Goal: Information Seeking & Learning: Learn about a topic

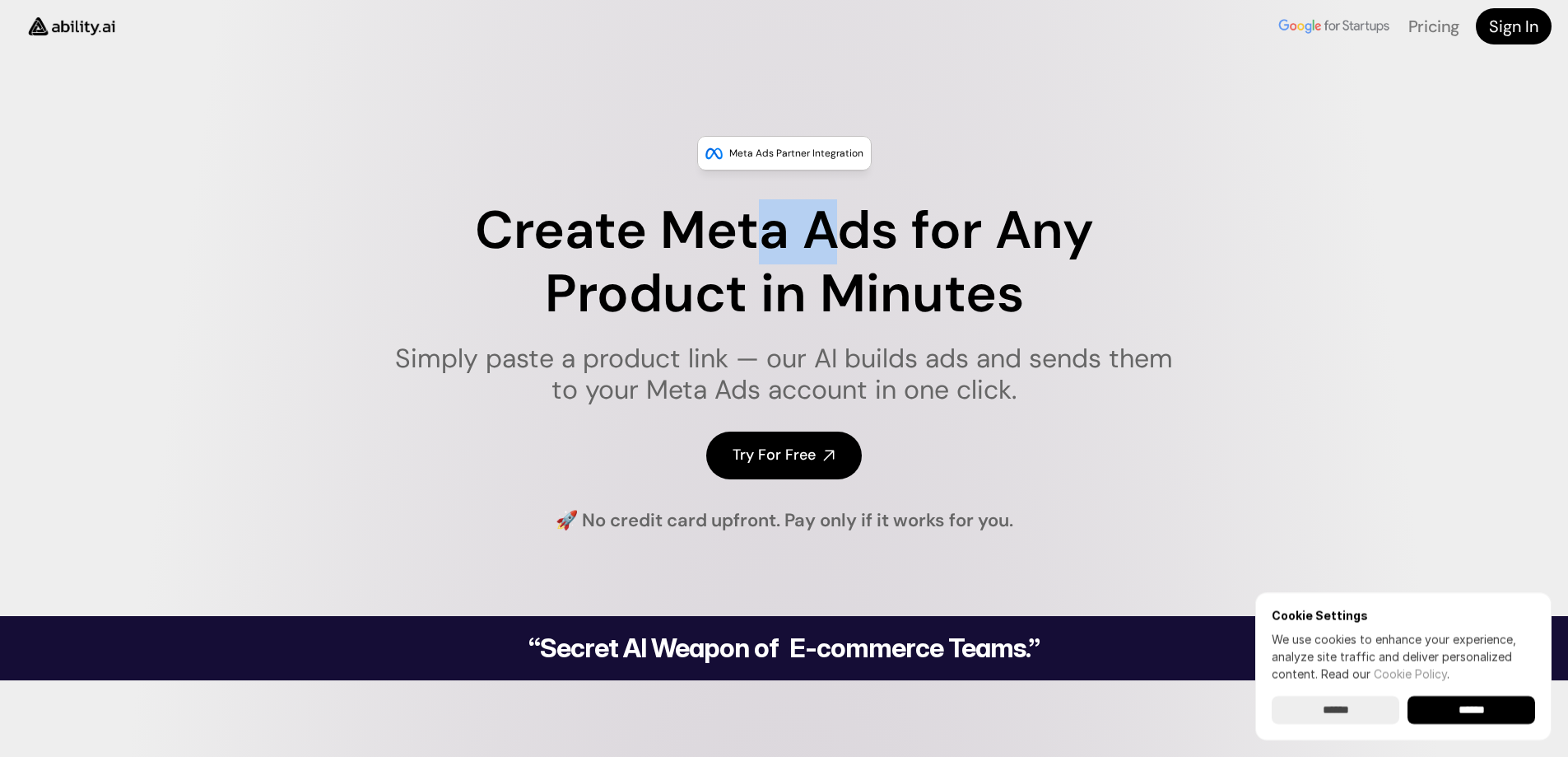
drag, startPoint x: 751, startPoint y: 231, endPoint x: 810, endPoint y: 270, distance: 70.7
click at [864, 228] on h1 "Create Meta Ads for Any Product in Minutes" at bounding box center [784, 263] width 799 height 127
drag, startPoint x: 721, startPoint y: 291, endPoint x: 839, endPoint y: 286, distance: 118.1
click at [839, 286] on h1 "Create Meta Ads for Any Product in Minutes" at bounding box center [784, 263] width 799 height 127
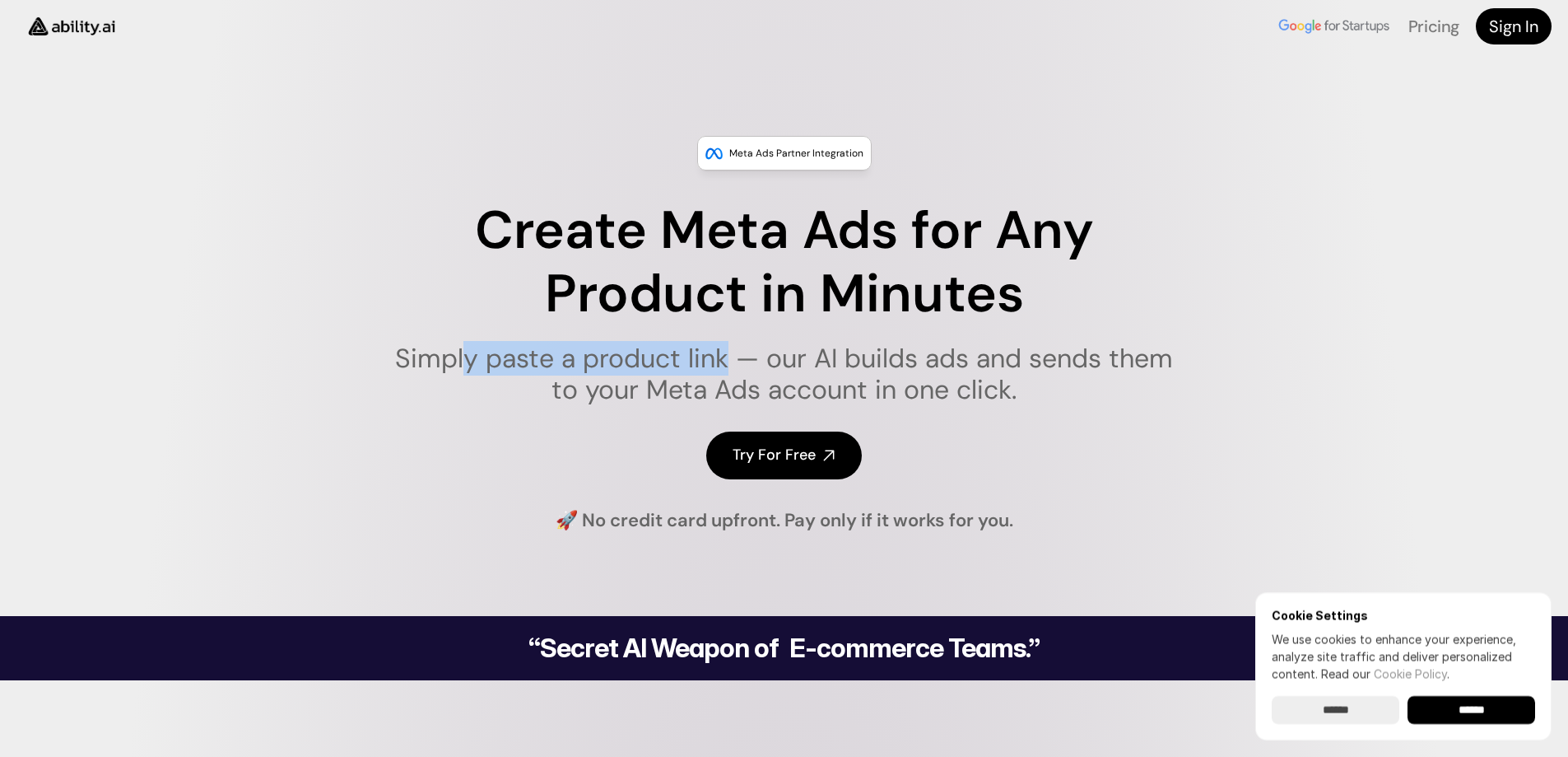
drag, startPoint x: 467, startPoint y: 348, endPoint x: 757, endPoint y: 352, distance: 290.0
click at [726, 353] on h1 "Simply paste a product link — our AI builds ads and sends them to your Meta Ads…" at bounding box center [784, 374] width 799 height 63
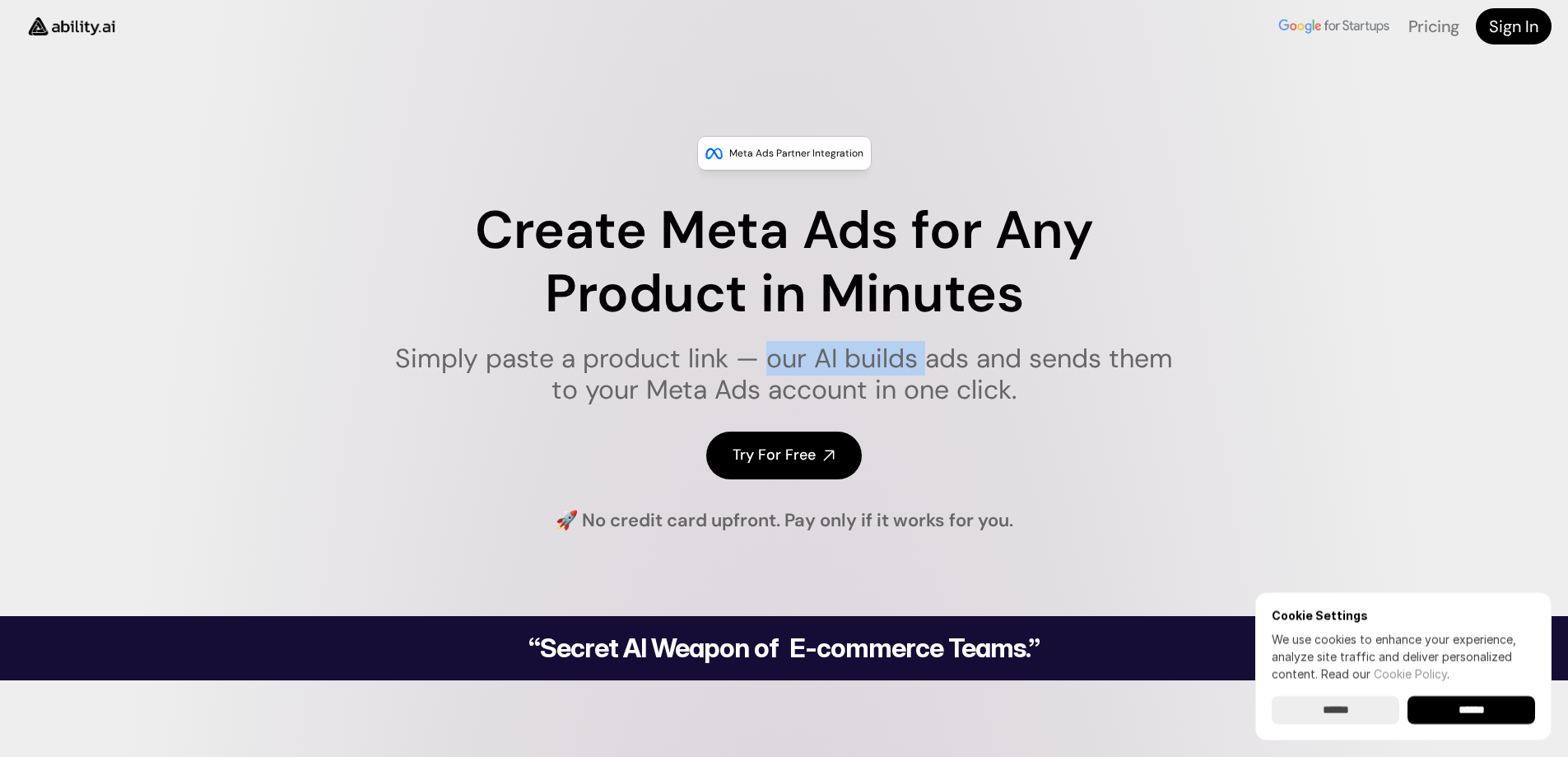
click at [764, 356] on h1 "Simply paste a product link — our AI builds ads and sends them to your Meta Ads…" at bounding box center [784, 374] width 799 height 63
click at [1056, 366] on h1 "Simply paste a product link — our AI builds ads and sends them to your Meta Ads…" at bounding box center [784, 374] width 799 height 63
drag, startPoint x: 1056, startPoint y: 366, endPoint x: 739, endPoint y: 377, distance: 317.2
click at [768, 377] on h1 "Simply paste a product link — our AI builds ads and sends them to your Meta Ads…" at bounding box center [784, 374] width 799 height 63
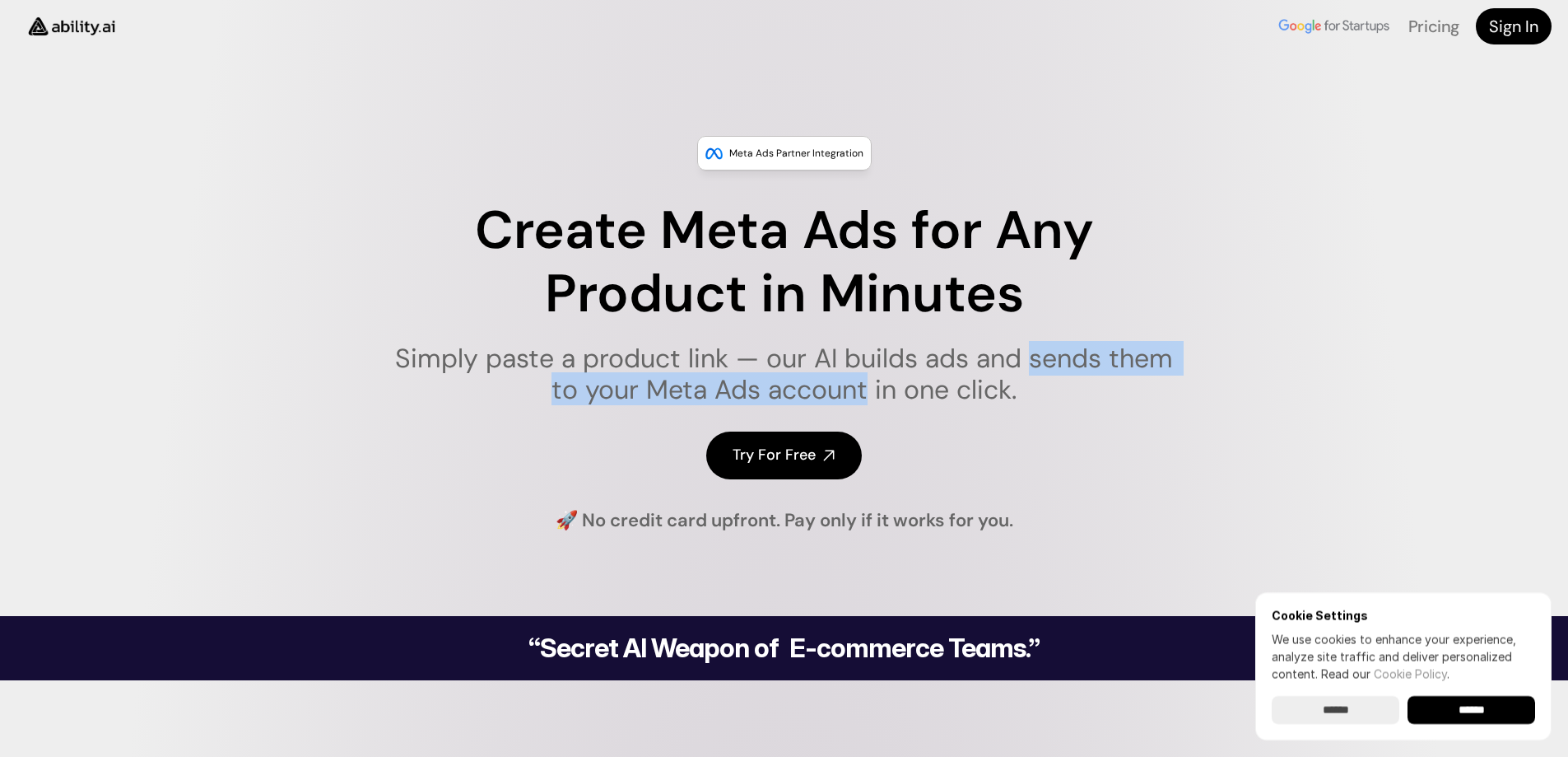
click at [636, 388] on h1 "Simply paste a product link — our AI builds ads and sends them to your Meta Ads…" at bounding box center [784, 374] width 799 height 63
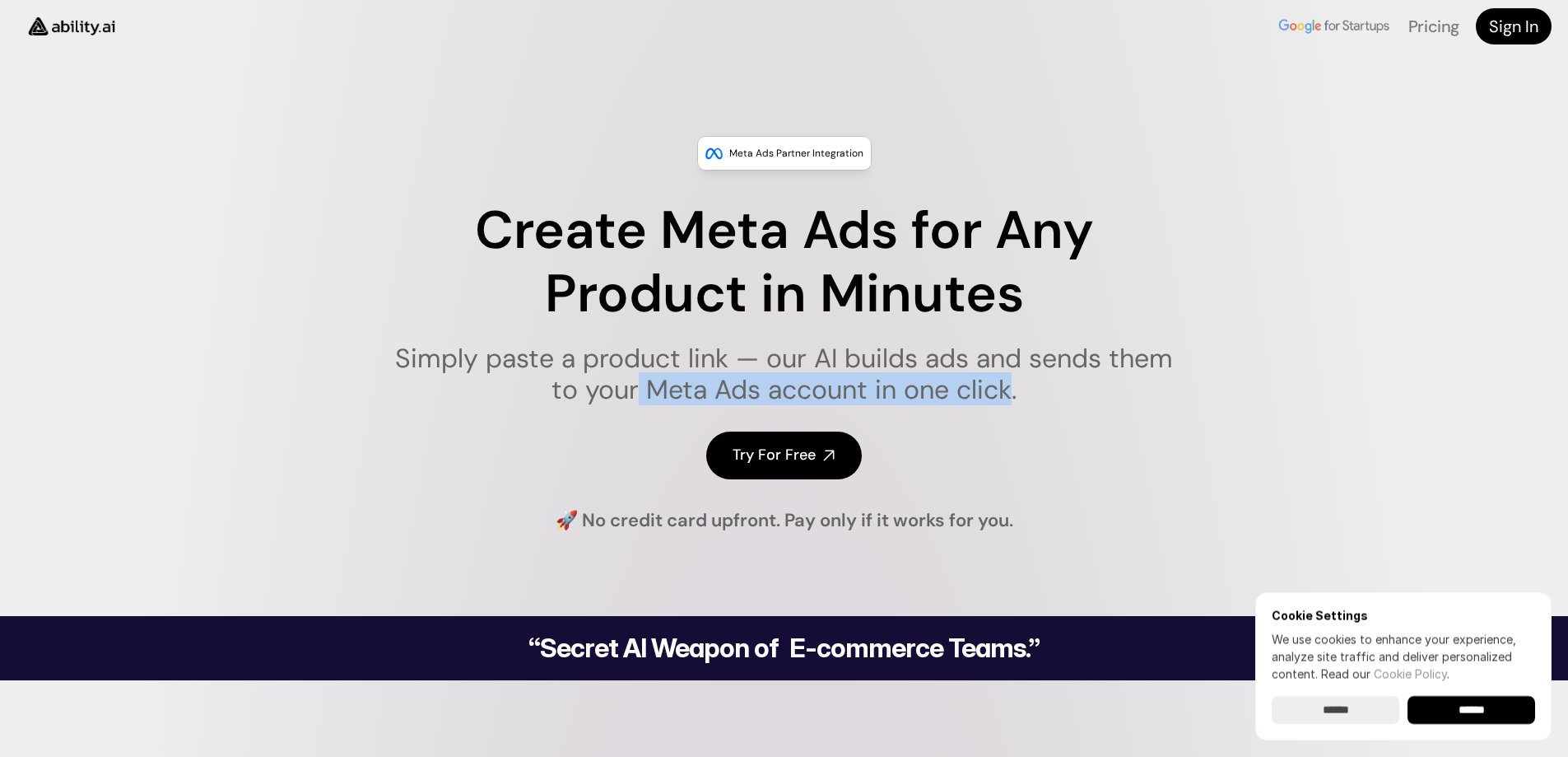
drag, startPoint x: 636, startPoint y: 388, endPoint x: 963, endPoint y: 393, distance: 327.0
click at [963, 393] on h1 "Simply paste a product link — our AI builds ads and sends them to your Meta Ads…" at bounding box center [784, 374] width 799 height 63
click at [1419, 25] on link "Pricing" at bounding box center [1434, 26] width 51 height 22
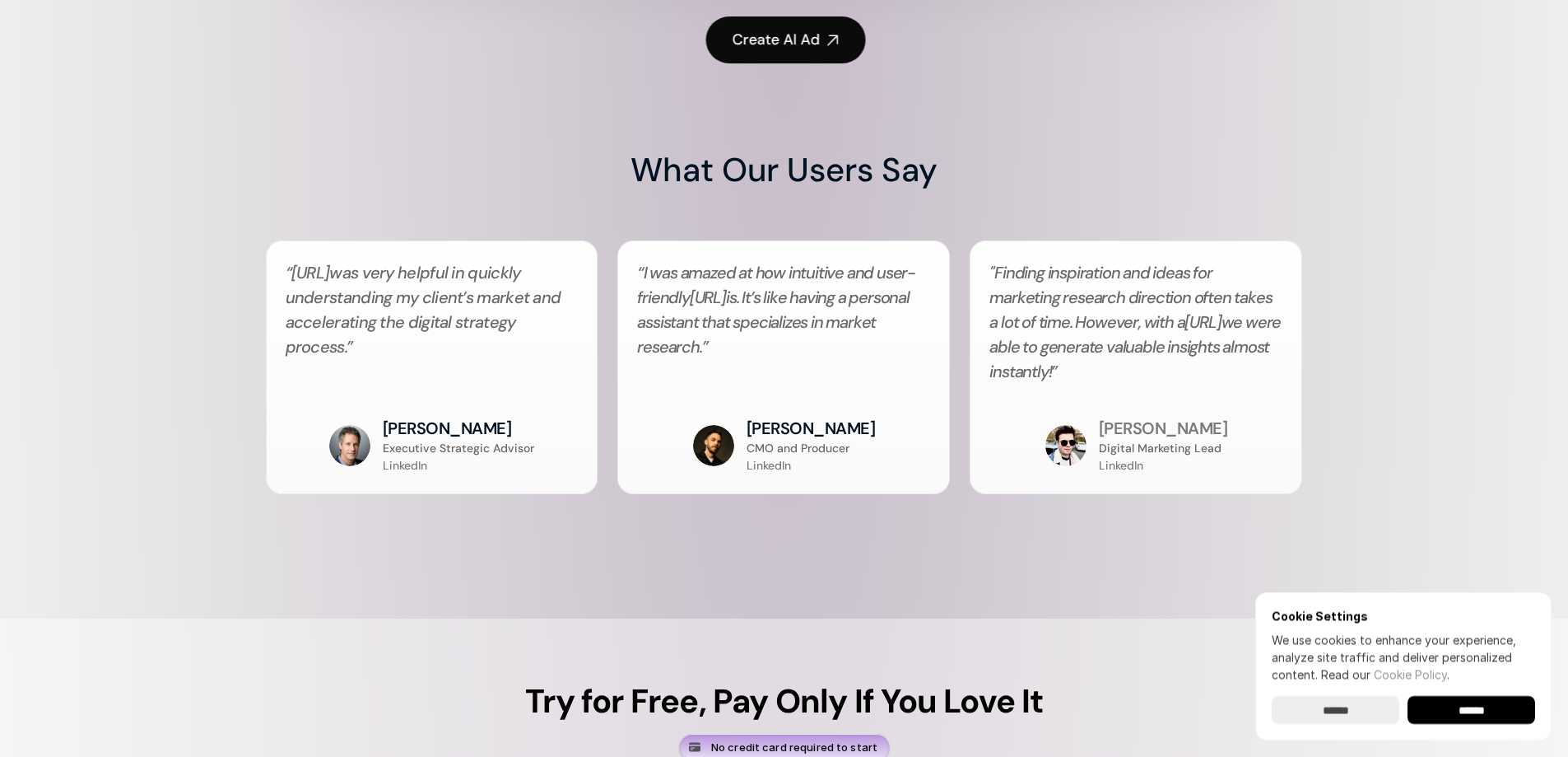
scroll to position [6541, 0]
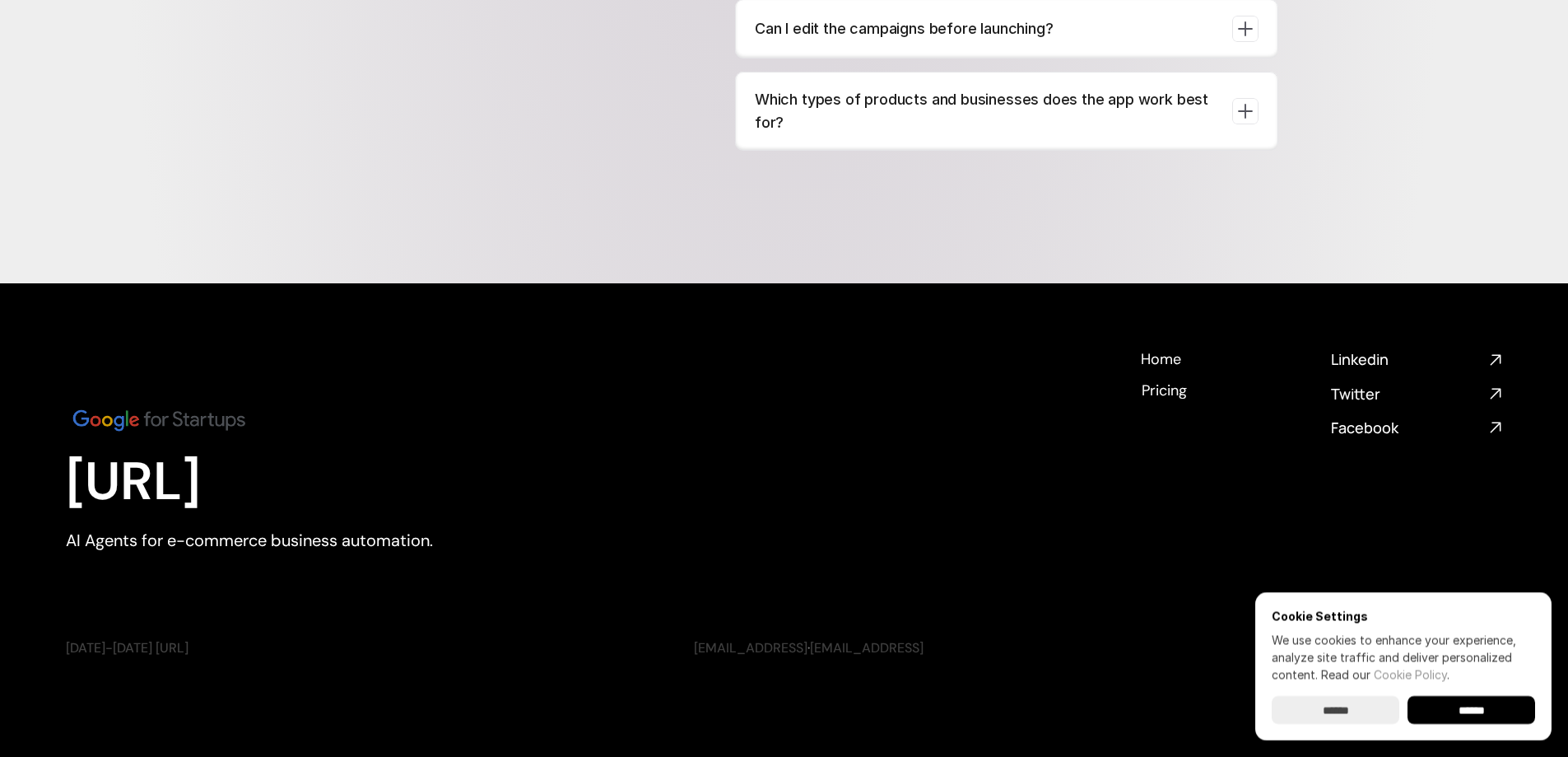
click at [185, 420] on img at bounding box center [159, 420] width 186 height 31
click at [1480, 715] on input "******" at bounding box center [1471, 710] width 128 height 28
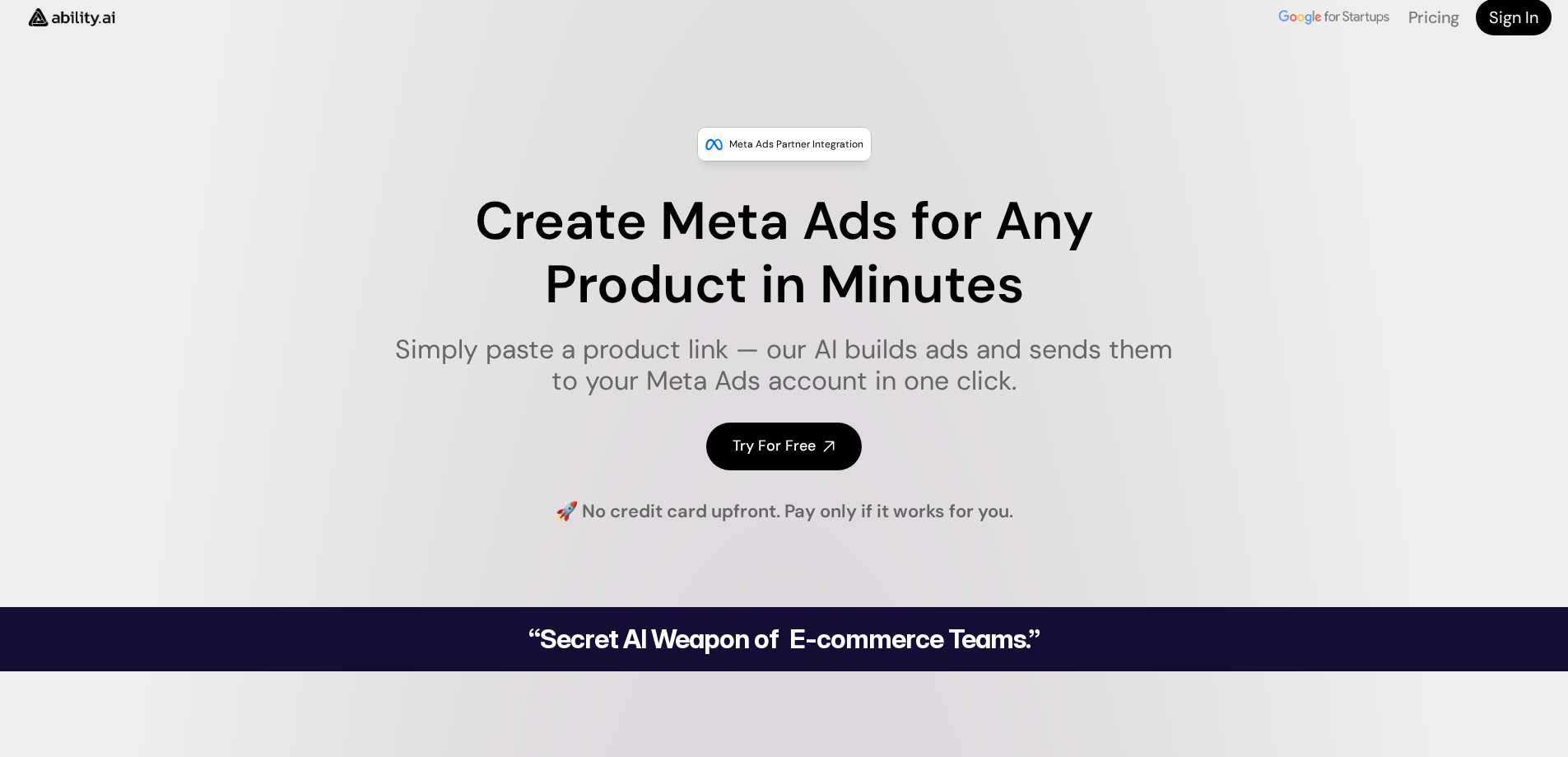
scroll to position [0, 0]
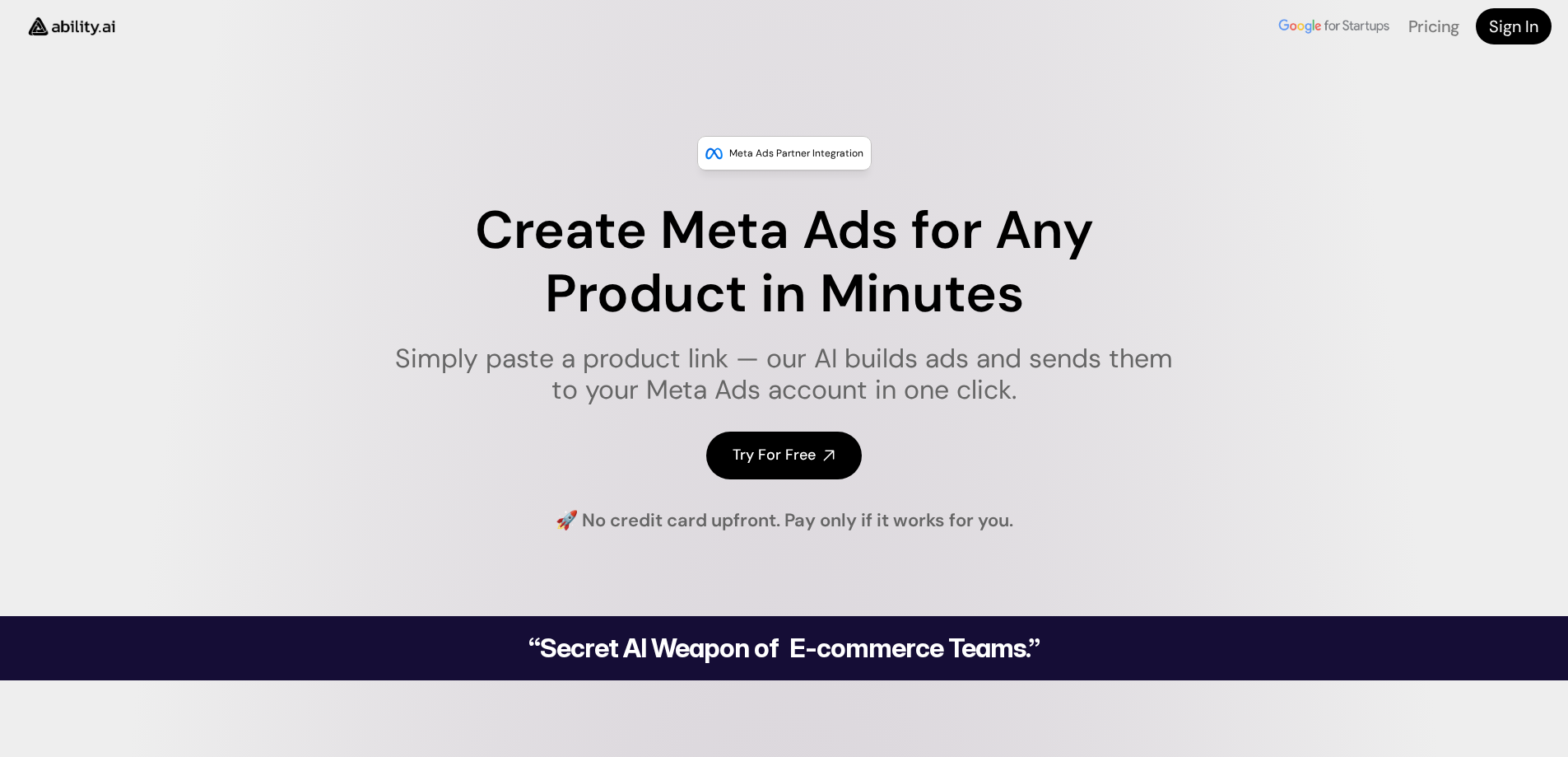
click at [1358, 24] on img at bounding box center [1334, 26] width 116 height 22
